Goal: Transaction & Acquisition: Purchase product/service

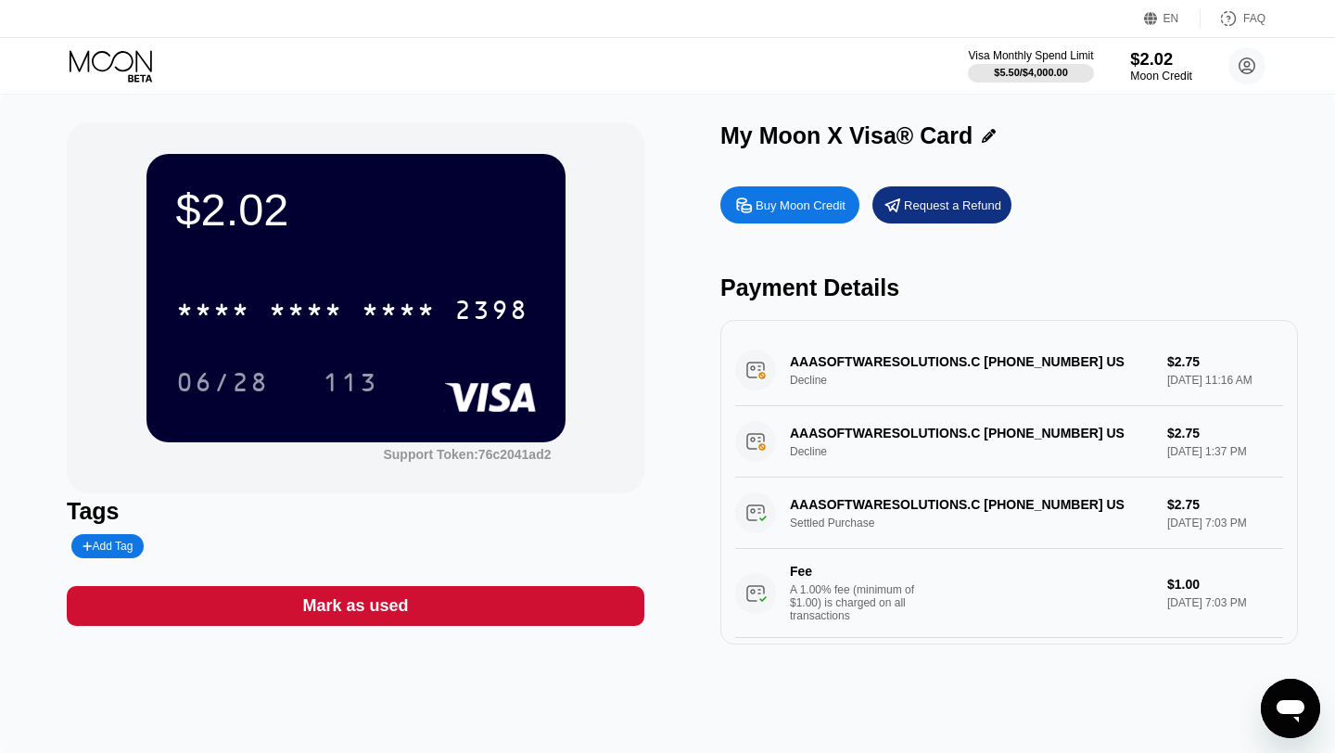
click at [1169, 76] on div "Moon Credit" at bounding box center [1161, 76] width 62 height 13
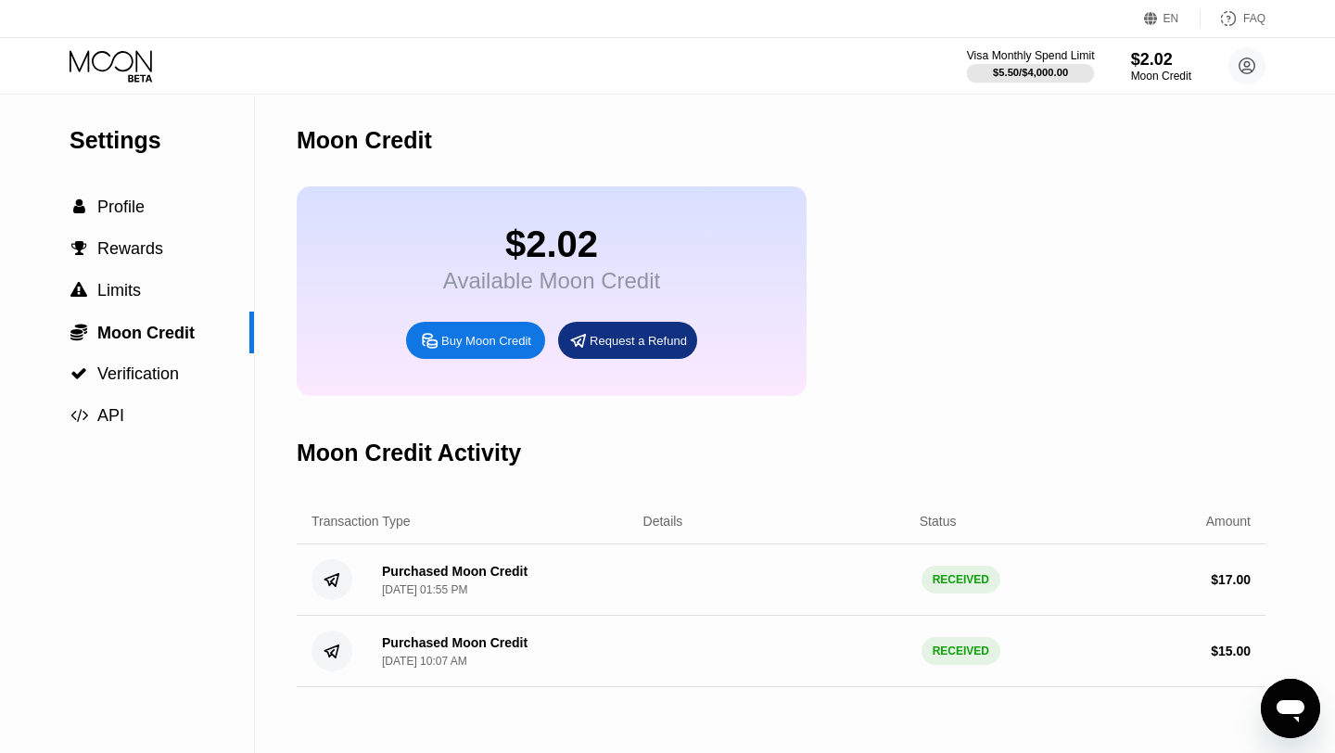
click at [1029, 70] on div "$5.50 / $4,000.00" at bounding box center [1030, 72] width 75 height 11
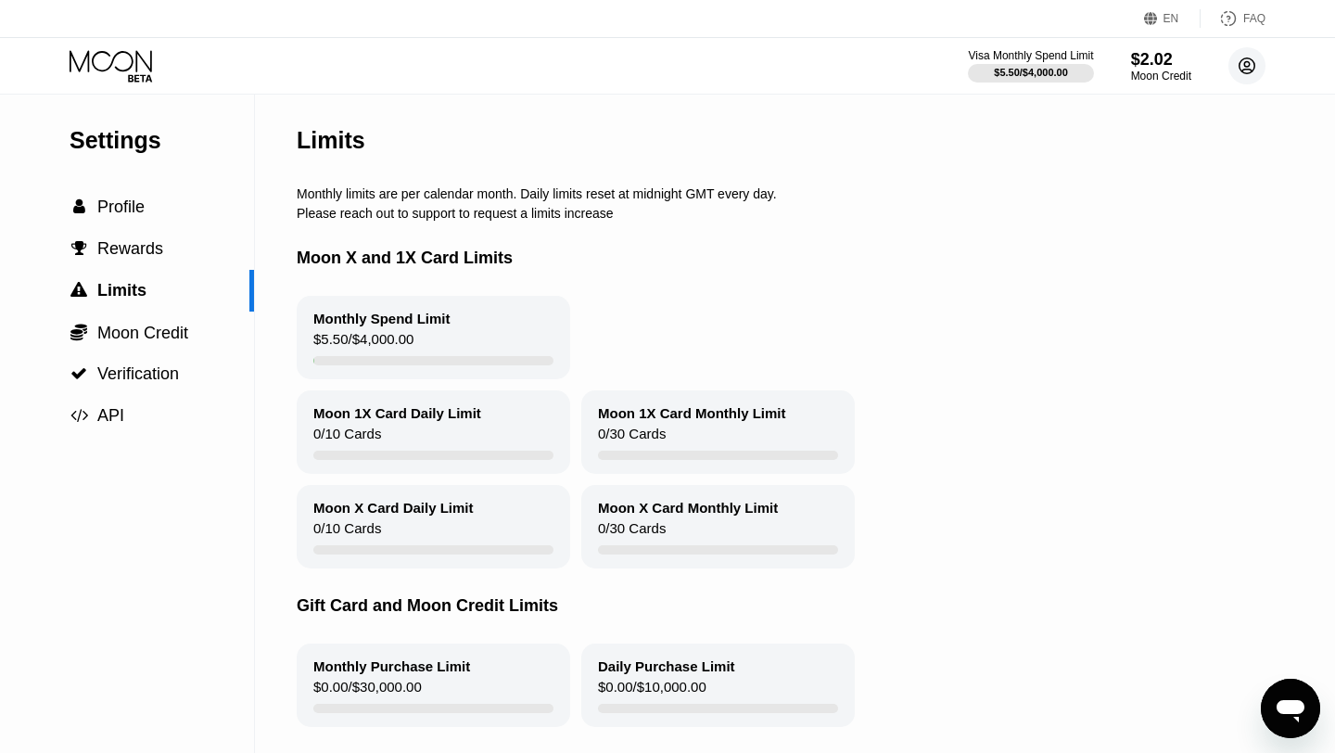
click at [1252, 58] on circle at bounding box center [1246, 65] width 37 height 37
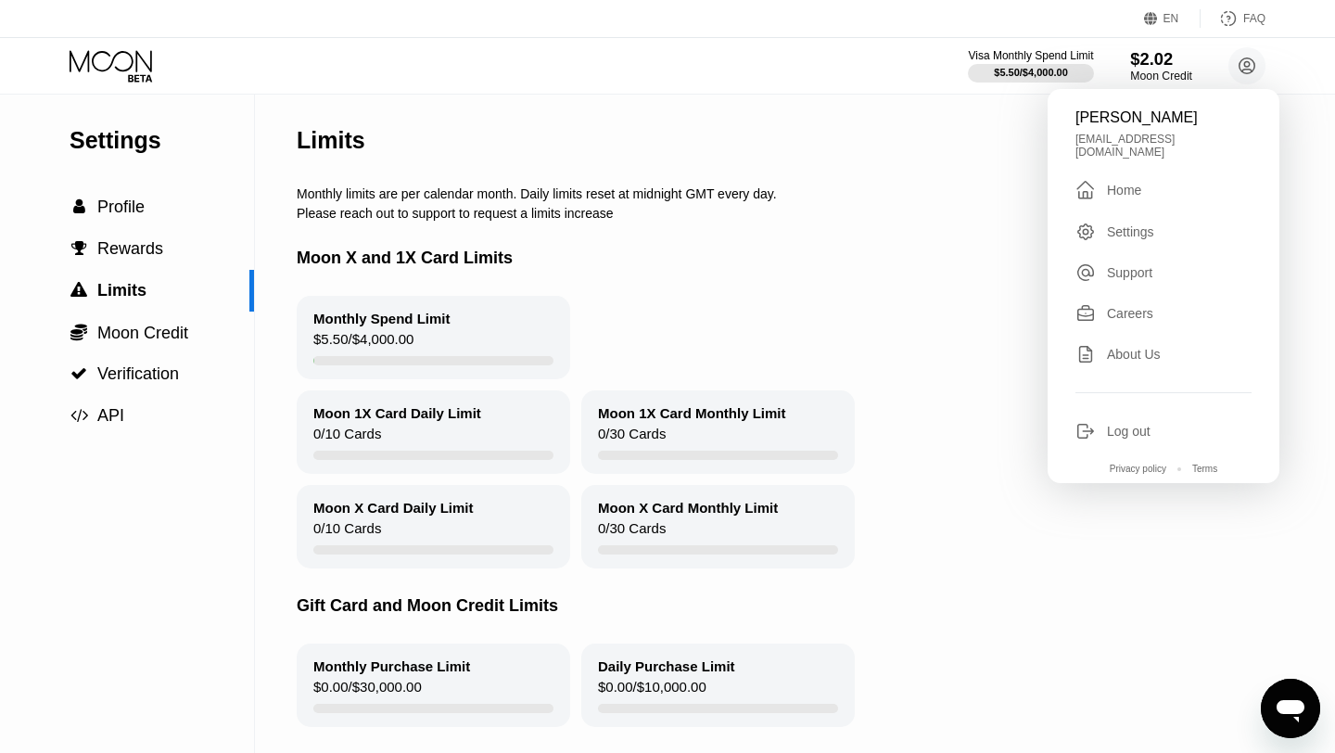
click at [1165, 62] on div "$2.02" at bounding box center [1161, 58] width 62 height 19
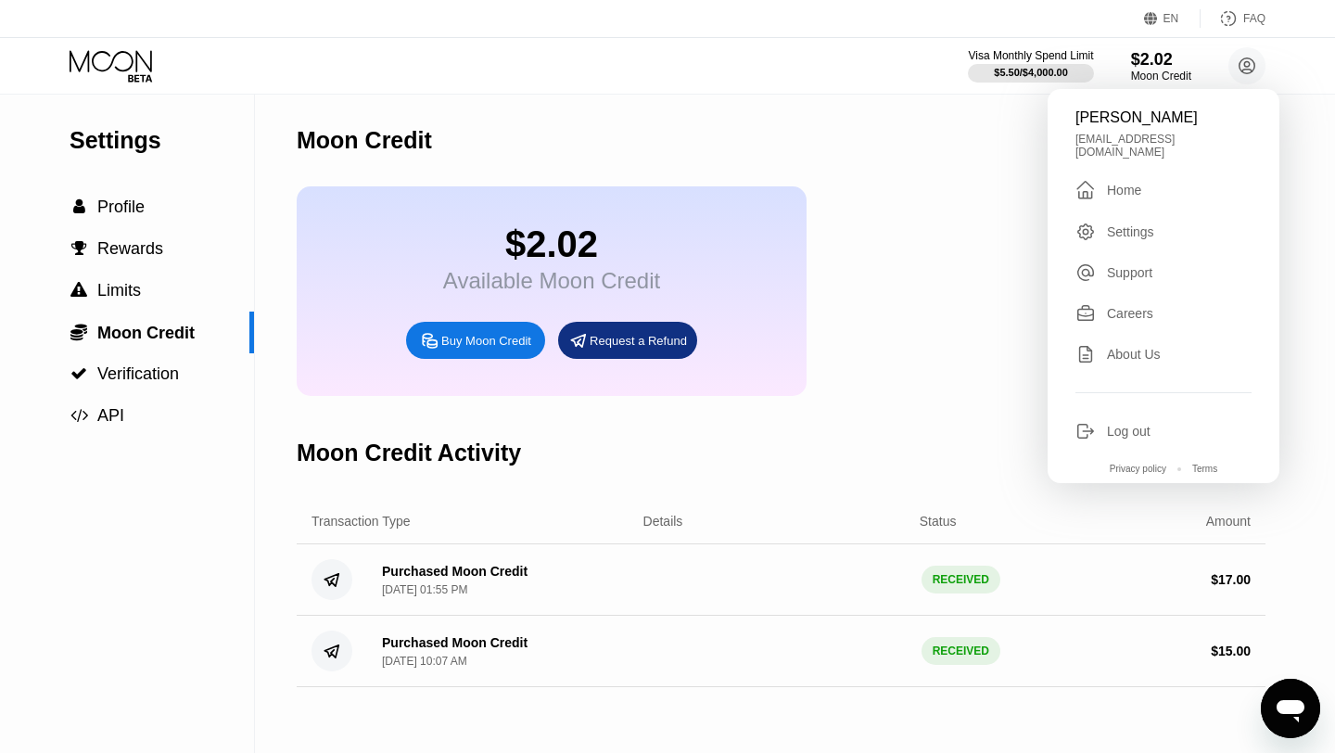
click at [487, 356] on div "Buy Moon Credit" at bounding box center [475, 340] width 139 height 37
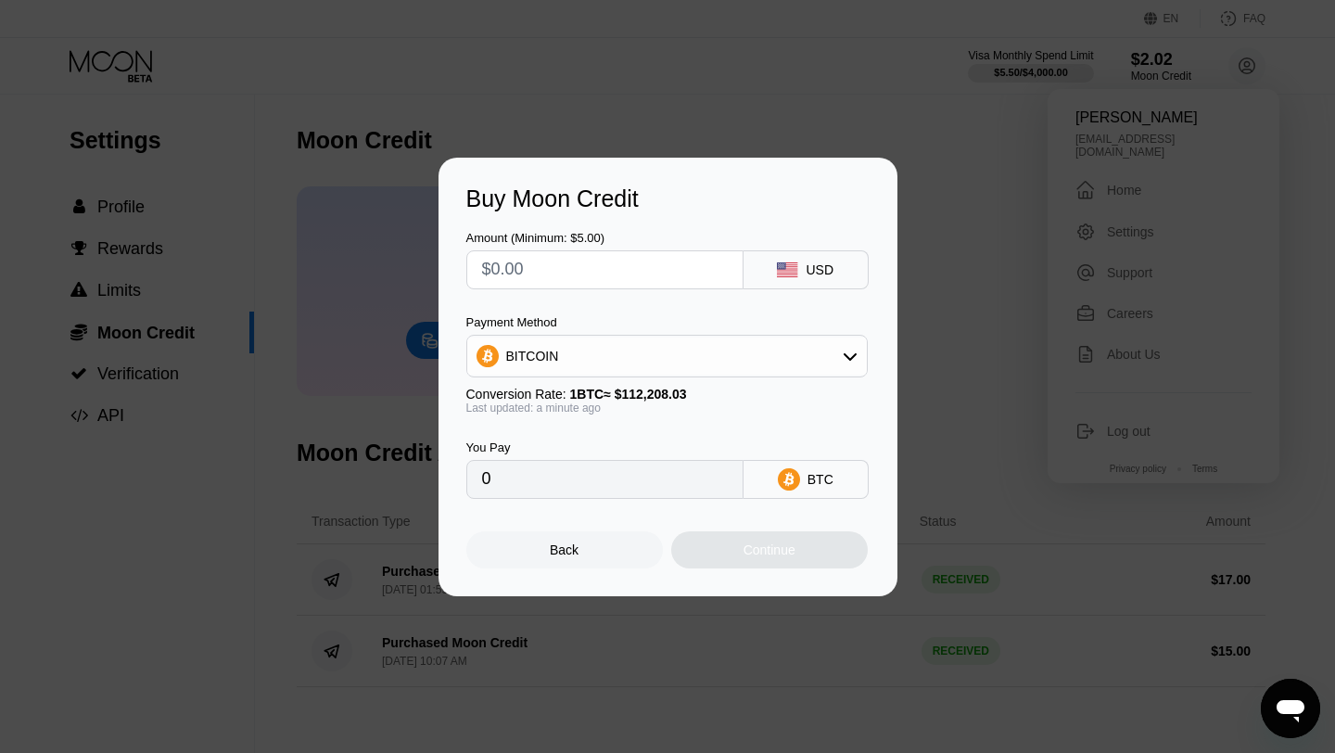
click at [594, 265] on input "text" at bounding box center [605, 269] width 246 height 37
type input "$1"
type input "0.00000892"
type input "$10"
type input "0.00008913"
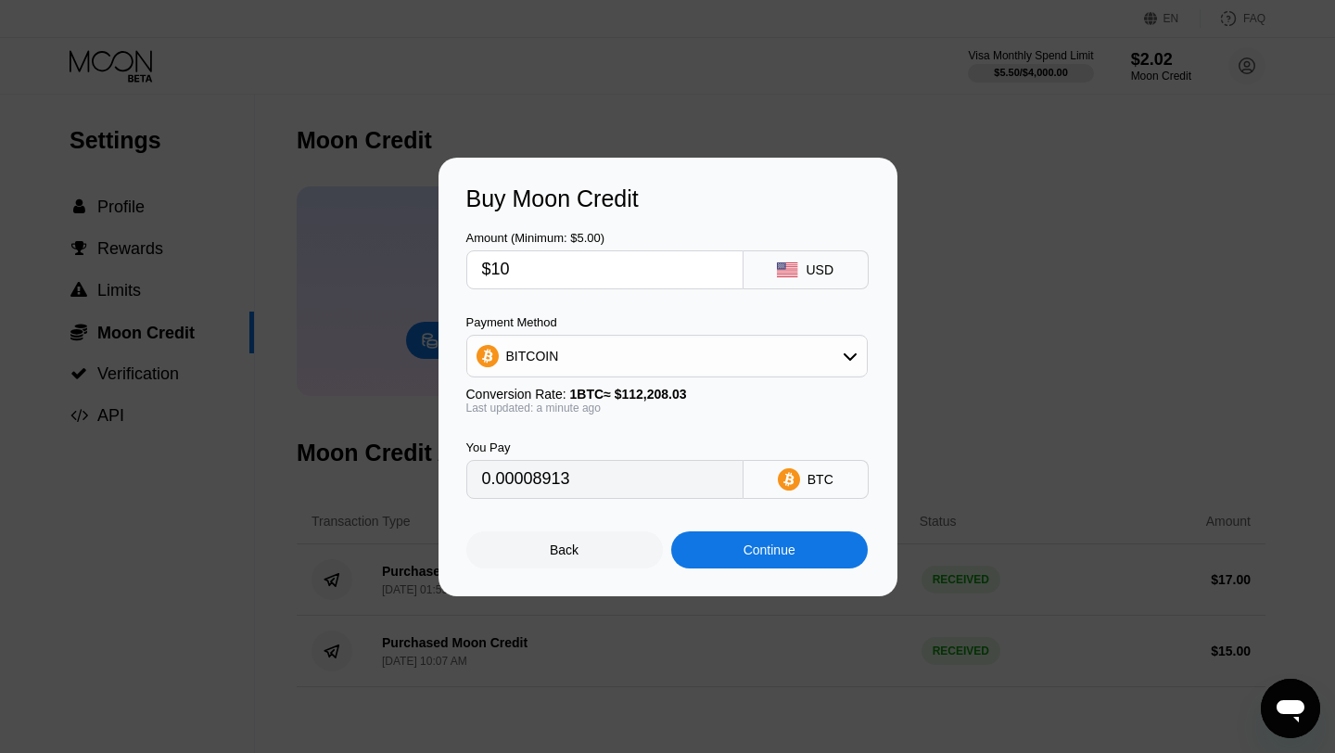
type input "$1"
type input "0"
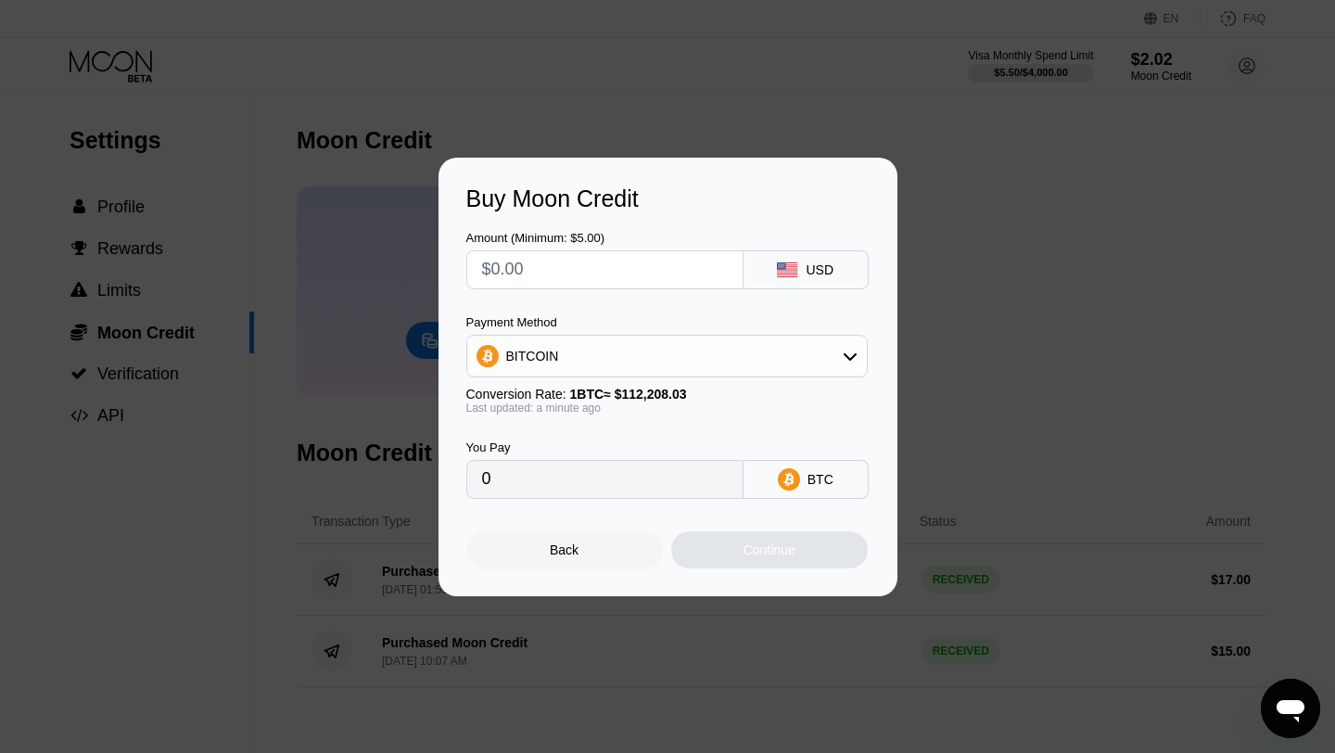
type input "$5"
type input "0.00004457"
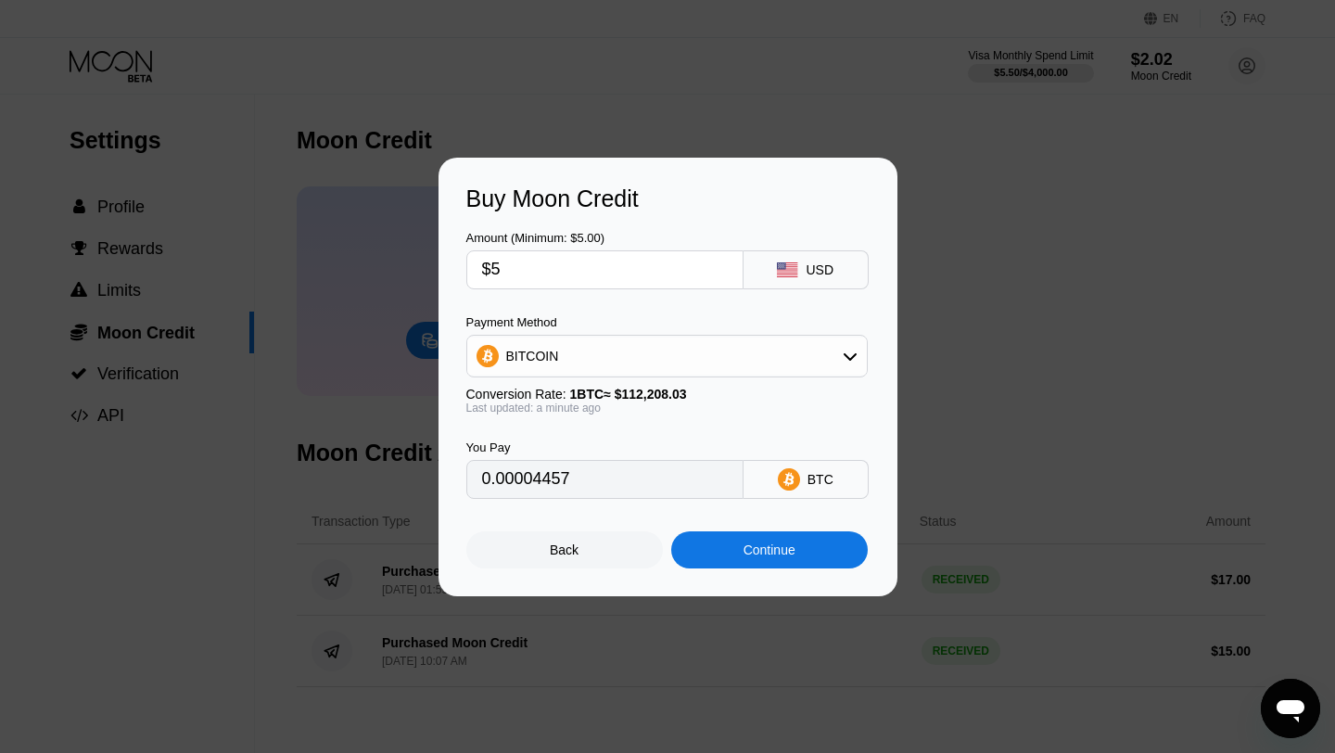
type input "$5"
click at [845, 350] on icon at bounding box center [849, 355] width 15 height 15
click at [596, 442] on span "USDT on TRON" at bounding box center [558, 447] width 94 height 15
type input "5.05"
click at [791, 554] on div "Continue" at bounding box center [769, 549] width 52 height 15
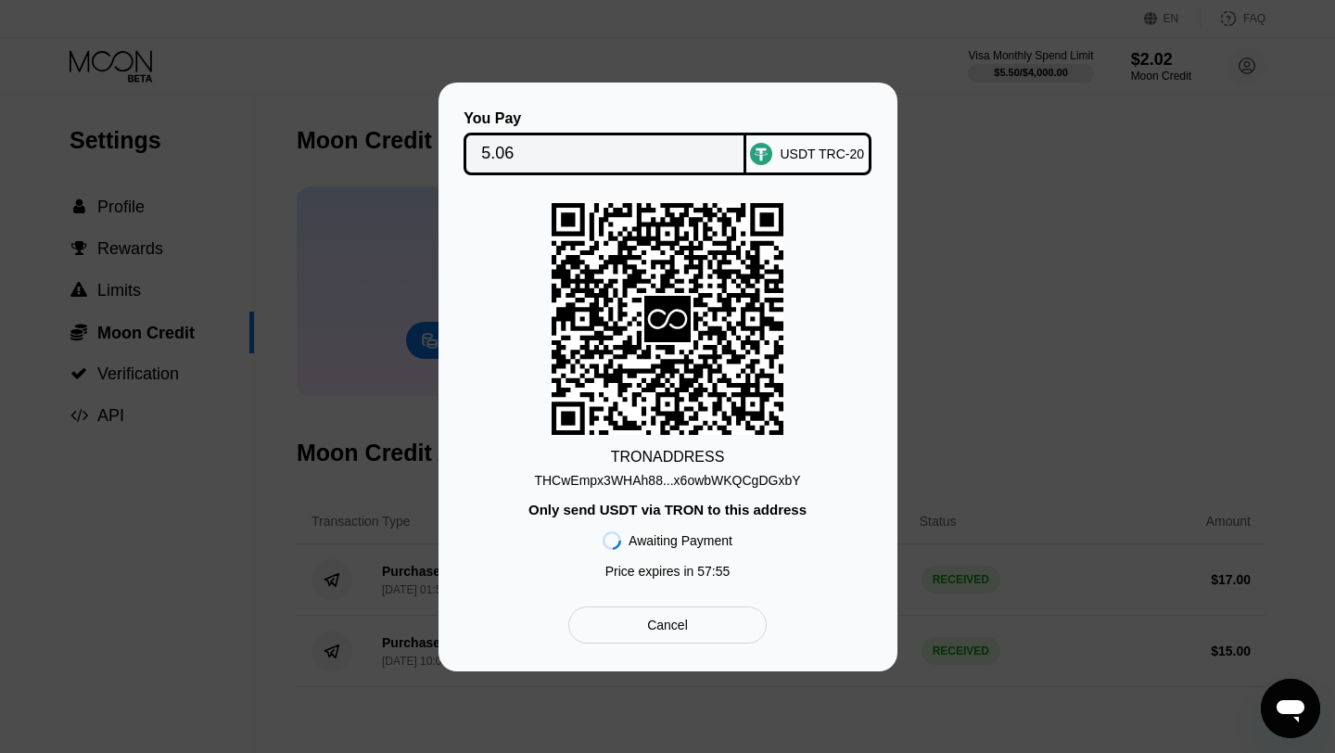
click at [667, 623] on div "Cancel" at bounding box center [667, 624] width 41 height 17
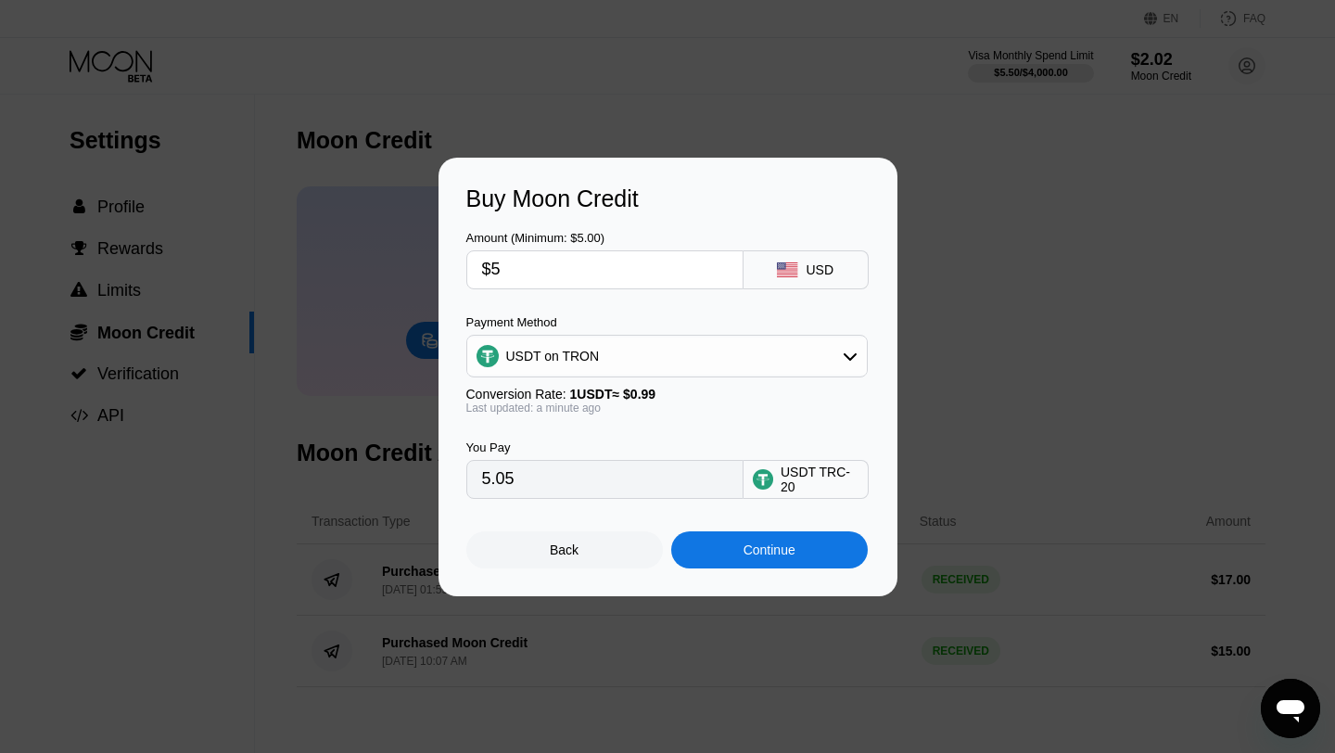
click at [823, 487] on div "USDT TRC-20" at bounding box center [819, 479] width 78 height 30
click at [847, 361] on icon at bounding box center [849, 355] width 15 height 15
click at [582, 445] on span "USDT on TRON" at bounding box center [558, 447] width 94 height 15
click at [824, 485] on div "USDT TRC-20" at bounding box center [819, 479] width 78 height 30
click at [655, 270] on input "$5" at bounding box center [605, 269] width 246 height 37
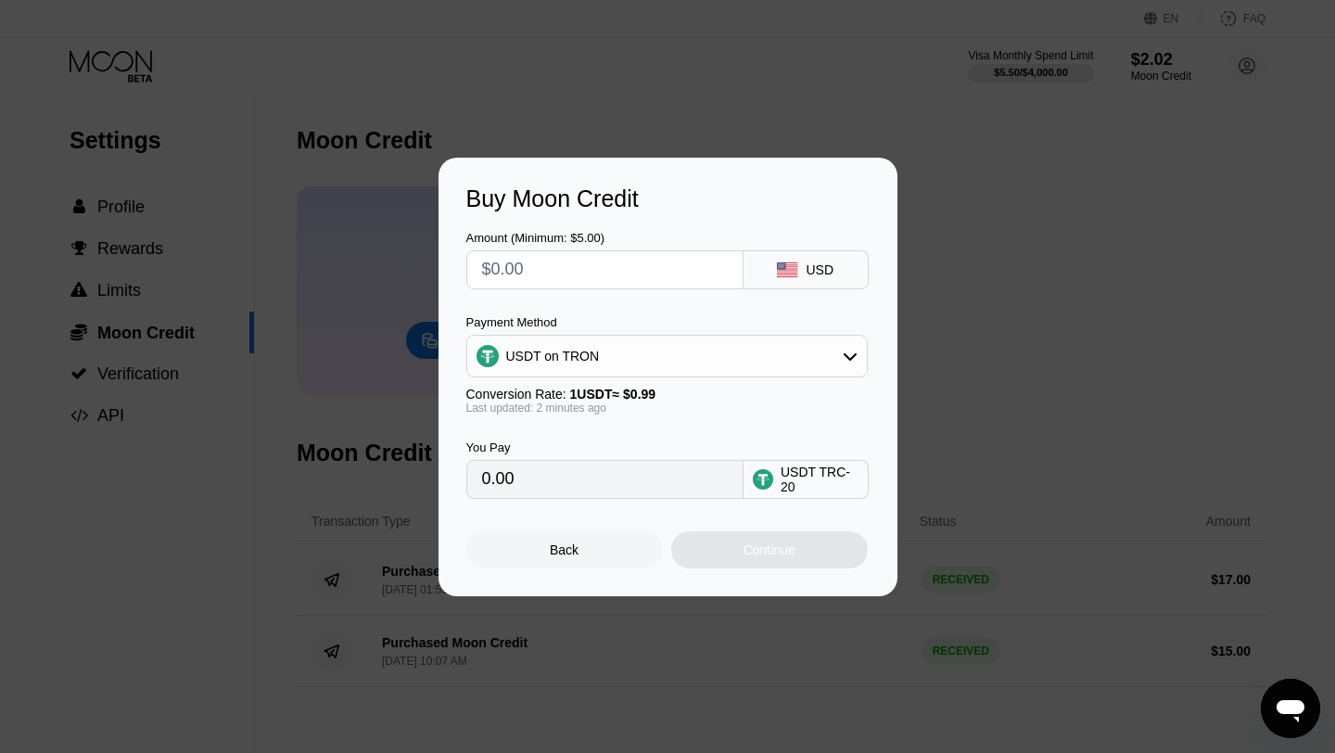
type input "0.00"
type input "$1"
type input "1.01"
type input "$10"
type input "10.10"
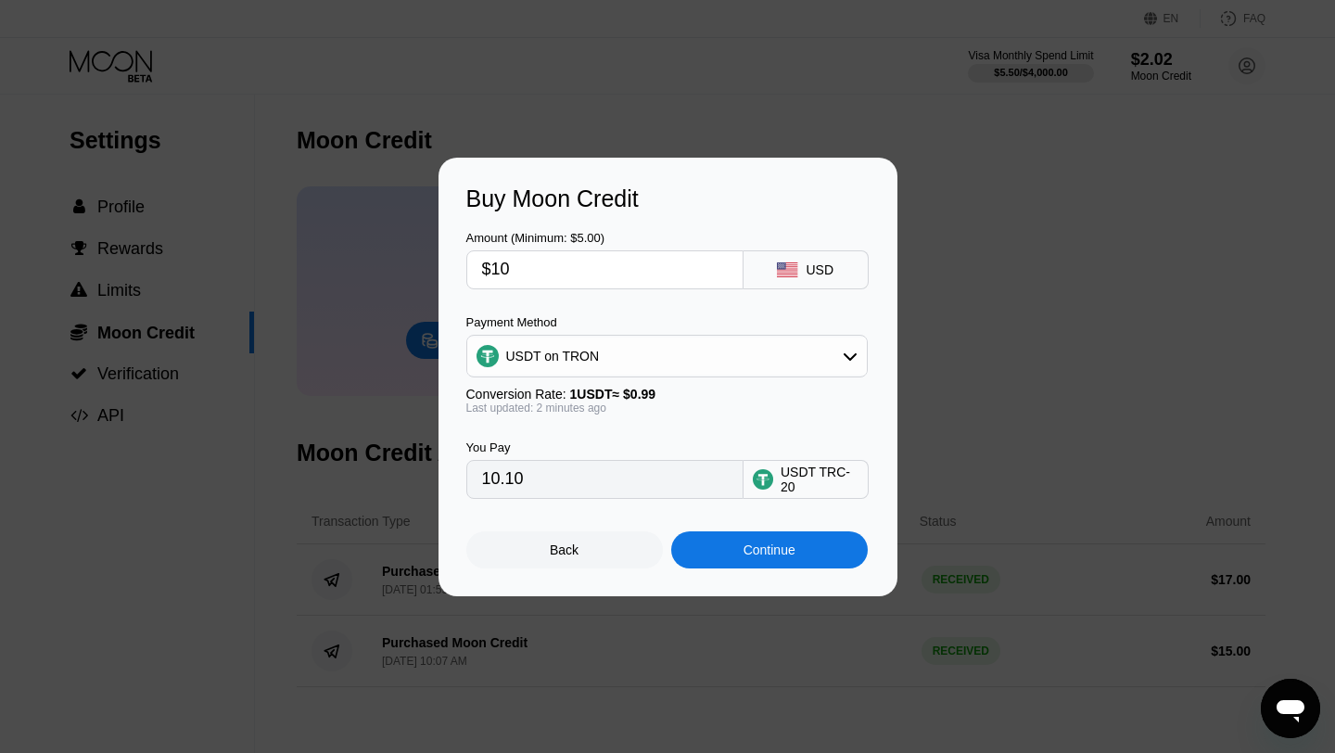
click at [775, 564] on div "Continue" at bounding box center [769, 549] width 196 height 37
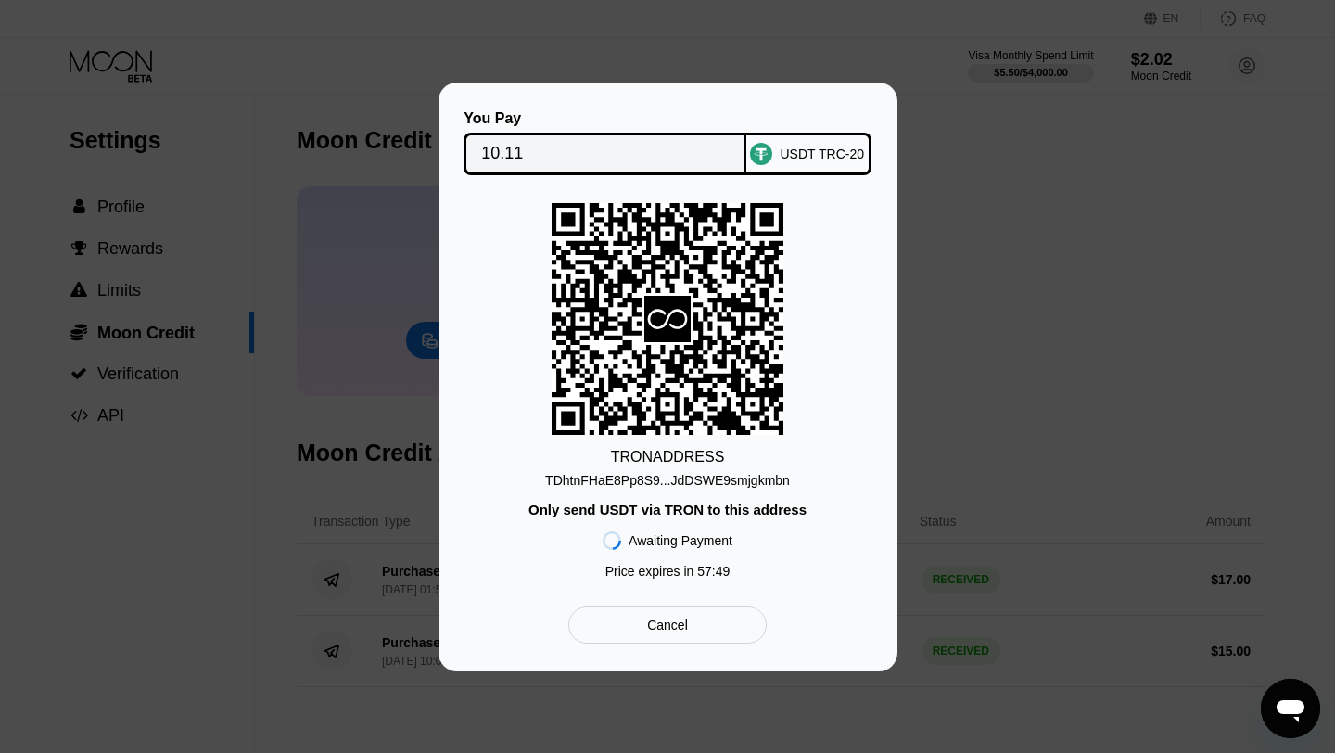
click at [1066, 399] on div "You Pay 10.11 USDT TRC-20 TRON ADDRESS TDhtnFHaE8Pp8S9...JdDSWE9smjgkmbn Only s…" at bounding box center [667, 376] width 1335 height 589
click at [1107, 438] on div "You Pay 10.11 USDT TRC-20 TRON ADDRESS TDhtnFHaE8Pp8S9...JdDSWE9smjgkmbn Only s…" at bounding box center [667, 376] width 1335 height 589
click at [686, 633] on div "Cancel" at bounding box center [667, 624] width 41 height 17
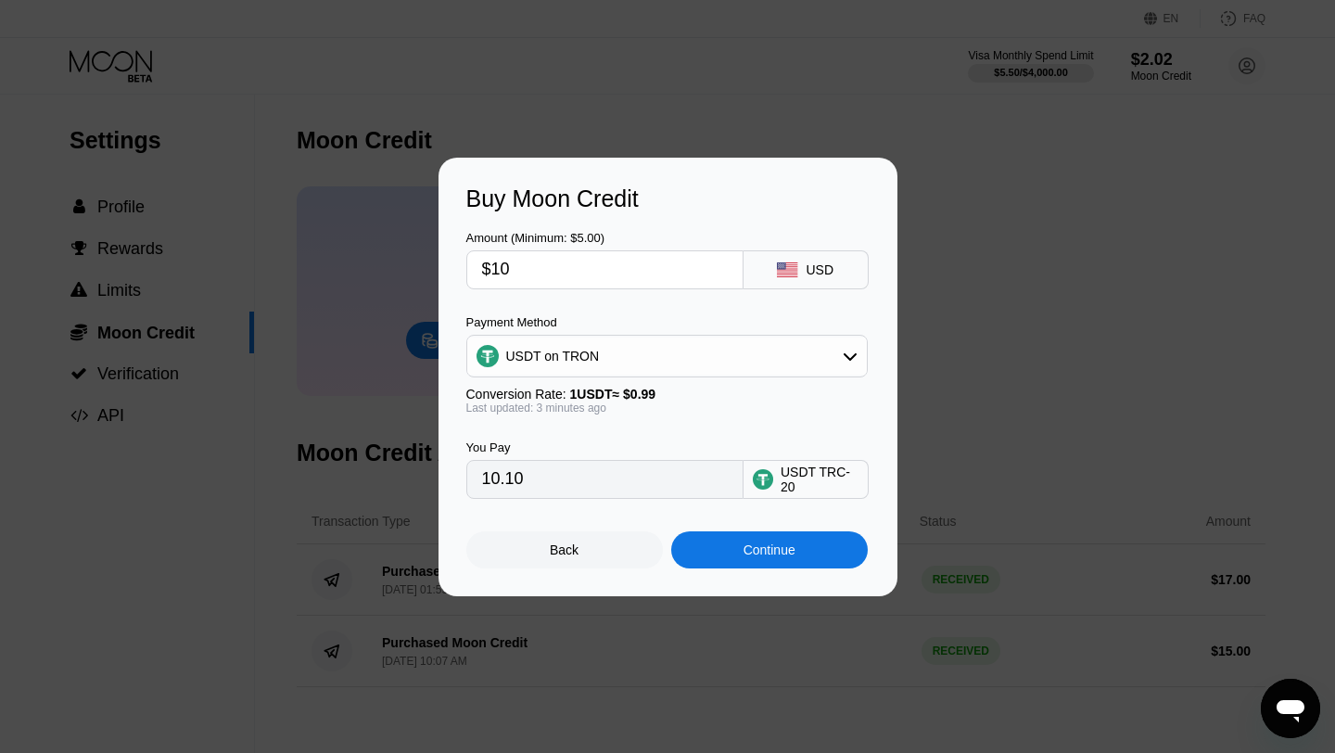
click at [567, 560] on div "Back" at bounding box center [564, 549] width 196 height 37
